Goal: Transaction & Acquisition: Purchase product/service

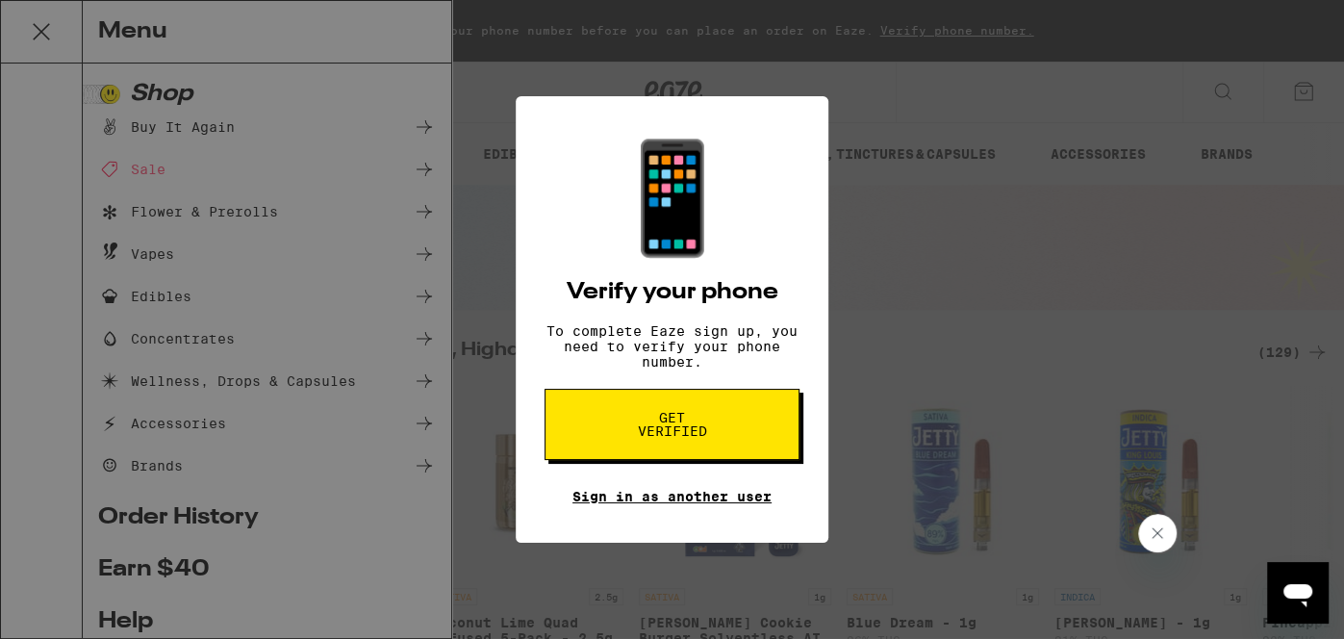
click at [643, 504] on link "Sign in as another user" at bounding box center [671, 496] width 199 height 15
